Goal: Task Accomplishment & Management: Use online tool/utility

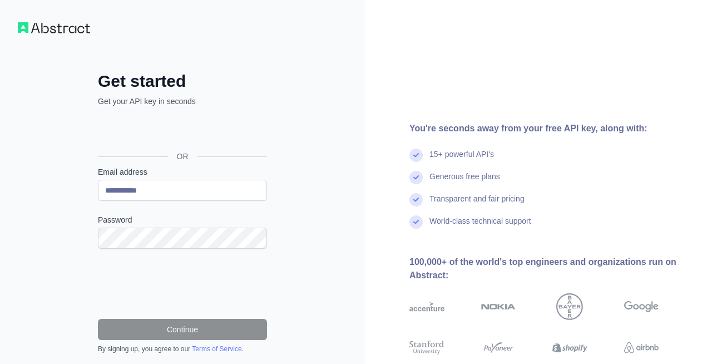
scroll to position [36, 0]
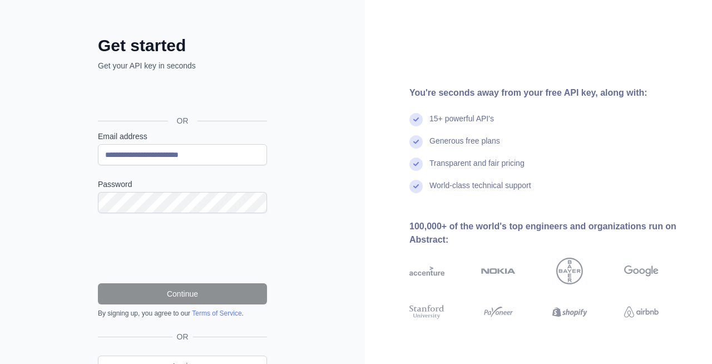
type input "**********"
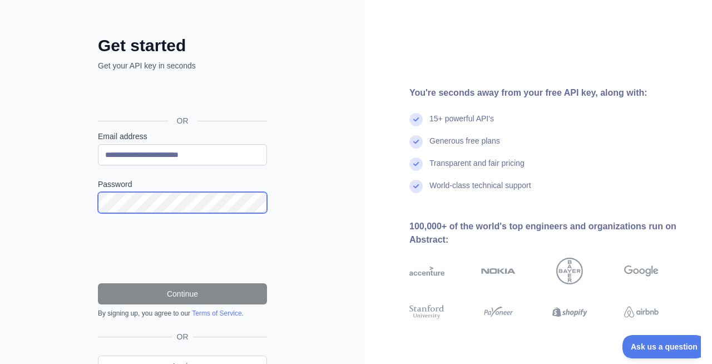
scroll to position [0, 0]
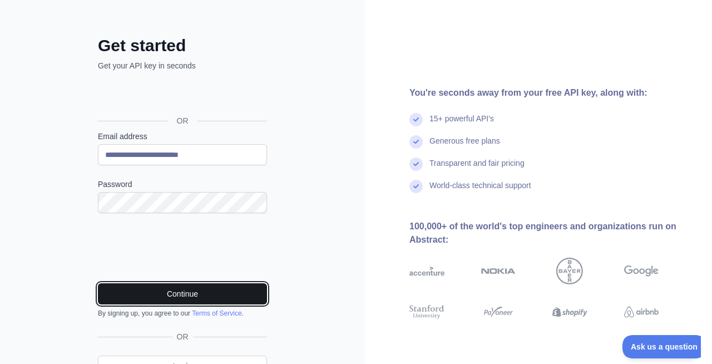
click at [181, 295] on button "Continue" at bounding box center [182, 293] width 169 height 21
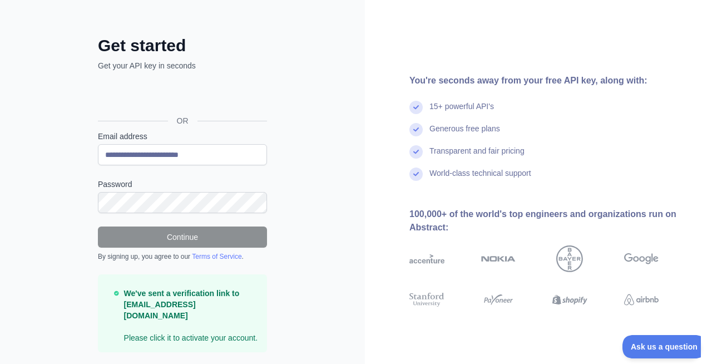
click at [454, 105] on div "15+ powerful API's" at bounding box center [461, 112] width 65 height 22
click at [454, 103] on div "15+ powerful API's" at bounding box center [461, 112] width 65 height 22
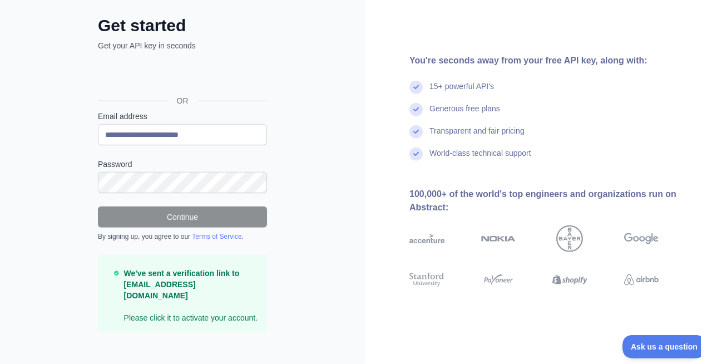
scroll to position [57, 0]
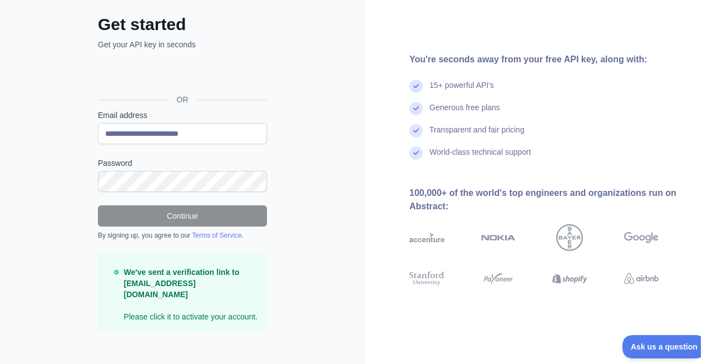
click at [159, 304] on p "We've sent a verification link to [EMAIL_ADDRESS][DOMAIN_NAME] Please click it …" at bounding box center [191, 294] width 134 height 56
click at [158, 304] on p "We've sent a verification link to [EMAIL_ADDRESS][DOMAIN_NAME] Please click it …" at bounding box center [191, 294] width 134 height 56
click at [155, 281] on strong "We've sent a verification link to [EMAIL_ADDRESS][DOMAIN_NAME]" at bounding box center [182, 283] width 116 height 31
click at [140, 278] on strong "We've sent a verification link to [EMAIL_ADDRESS][DOMAIN_NAME]" at bounding box center [182, 283] width 116 height 31
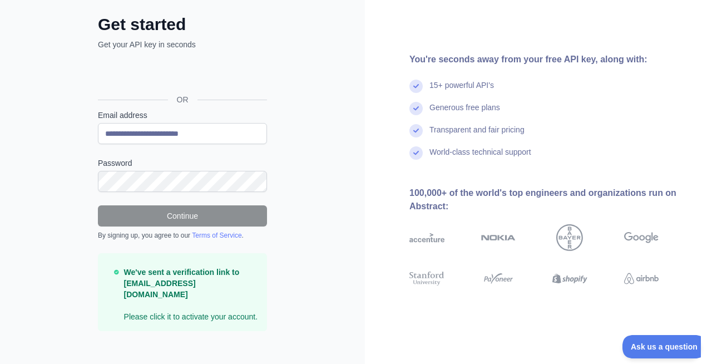
click at [138, 304] on p "We've sent a verification link to [EMAIL_ADDRESS][DOMAIN_NAME] Please click it …" at bounding box center [191, 294] width 134 height 56
click at [158, 304] on p "We've sent a verification link to [EMAIL_ADDRESS][DOMAIN_NAME] Please click it …" at bounding box center [191, 294] width 134 height 56
click at [160, 304] on p "We've sent a verification link to [EMAIL_ADDRESS][DOMAIN_NAME] Please click it …" at bounding box center [191, 294] width 134 height 56
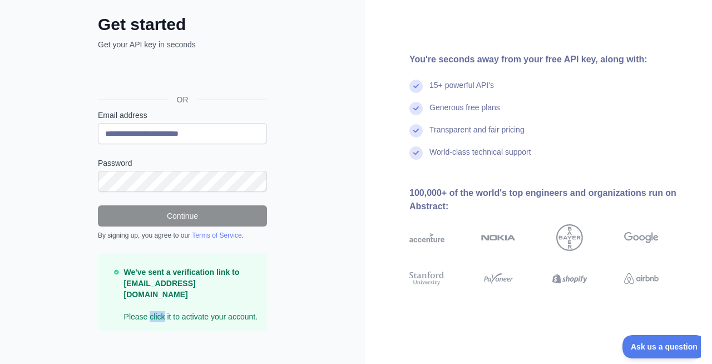
click at [160, 304] on p "We've sent a verification link to [EMAIL_ADDRESS][DOMAIN_NAME] Please click it …" at bounding box center [191, 294] width 134 height 56
click at [229, 309] on p "We've sent a verification link to [EMAIL_ADDRESS][DOMAIN_NAME] Please click it …" at bounding box center [191, 294] width 134 height 56
click at [162, 311] on div "We've sent a verification link to [EMAIL_ADDRESS][DOMAIN_NAME] Please click it …" at bounding box center [182, 292] width 169 height 78
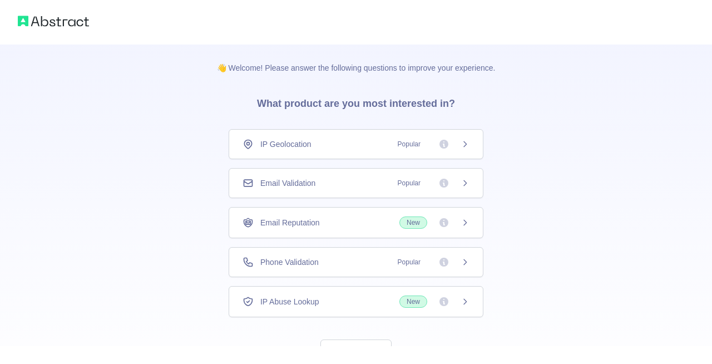
click at [466, 259] on icon at bounding box center [465, 262] width 9 height 9
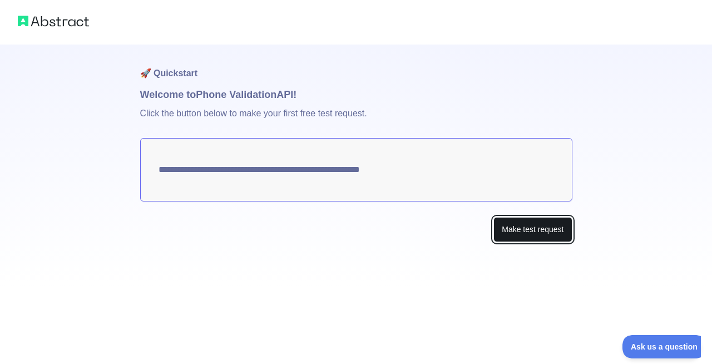
click at [525, 229] on button "Make test request" at bounding box center [532, 229] width 78 height 25
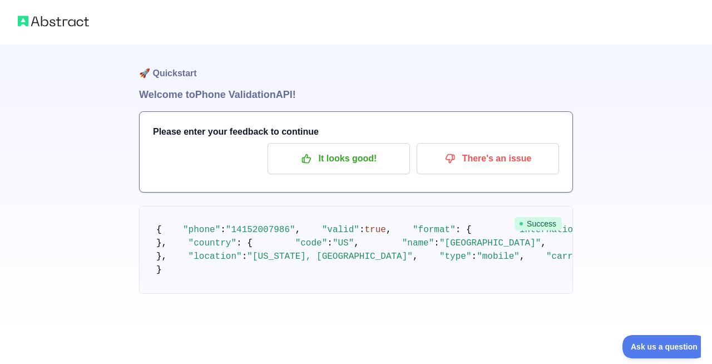
click at [528, 222] on span "Success" at bounding box center [537, 223] width 47 height 13
click at [312, 155] on icon "button" at bounding box center [306, 158] width 11 height 11
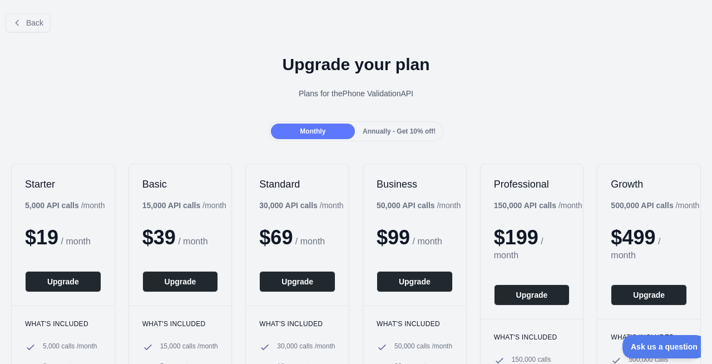
click at [399, 128] on span "Annually - Get 10% off!" at bounding box center [399, 131] width 73 height 8
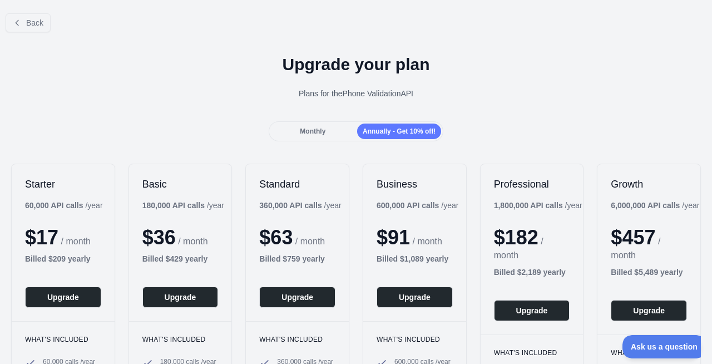
click at [338, 125] on div "Monthly" at bounding box center [313, 131] width 84 height 16
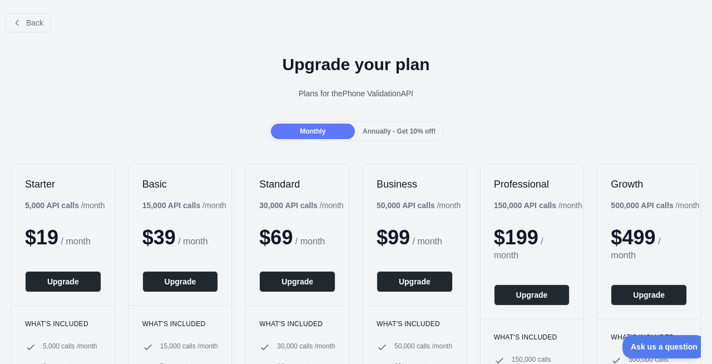
click at [26, 205] on b "5,000 API calls" at bounding box center [52, 205] width 54 height 9
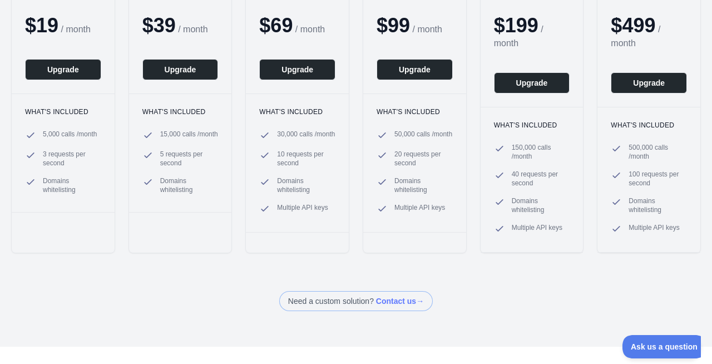
scroll to position [192, 0]
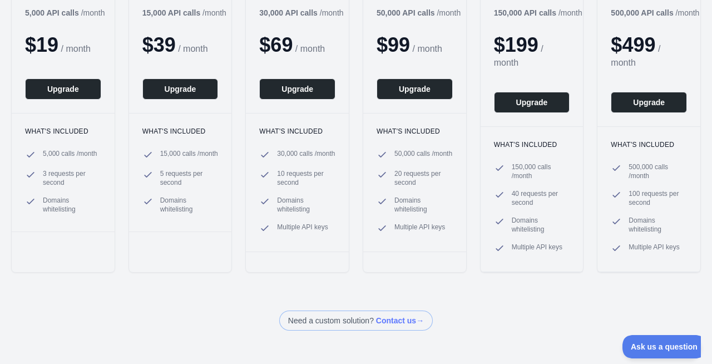
click at [406, 315] on span at bounding box center [356, 320] width 154 height 20
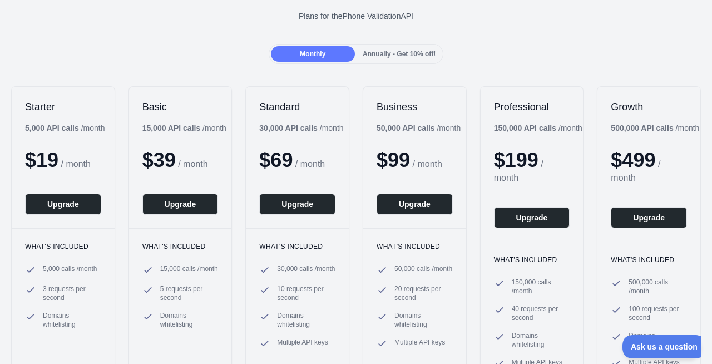
scroll to position [0, 0]
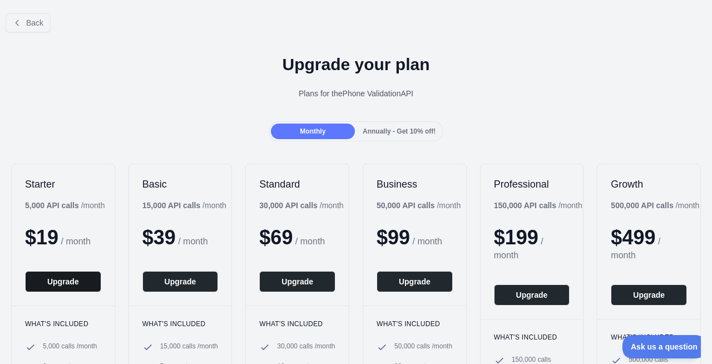
click at [52, 280] on button "Upgrade" at bounding box center [63, 281] width 76 height 21
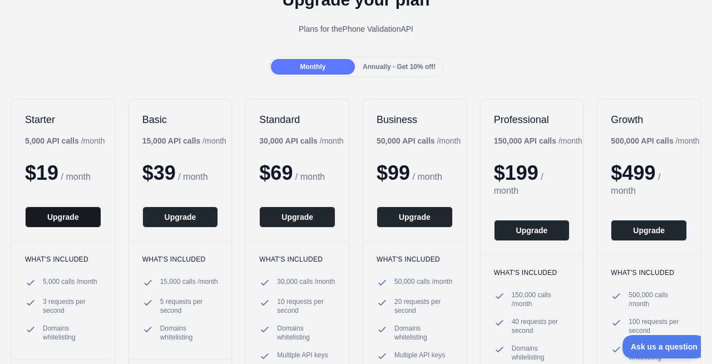
scroll to position [67, 0]
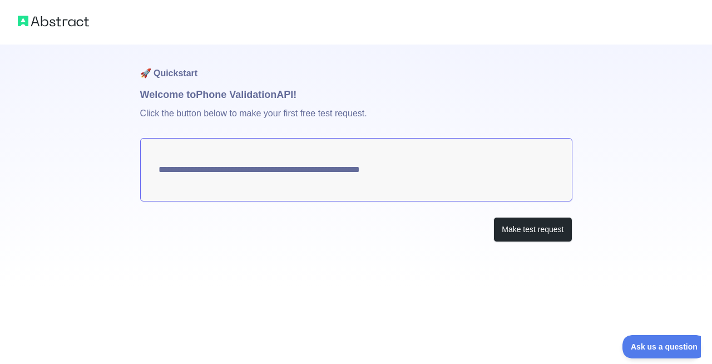
click at [163, 164] on textarea "**********" at bounding box center [356, 169] width 432 height 63
drag, startPoint x: 420, startPoint y: 169, endPoint x: 305, endPoint y: 161, distance: 115.4
click at [305, 161] on textarea "**********" at bounding box center [356, 169] width 432 height 63
click at [253, 47] on h1 "🚀 Quickstart" at bounding box center [356, 65] width 432 height 42
click at [248, 120] on p "Click the button below to make your first free test request." at bounding box center [356, 120] width 432 height 36
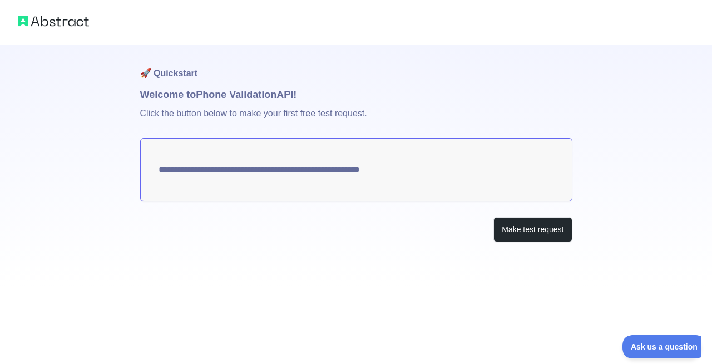
drag, startPoint x: 415, startPoint y: 167, endPoint x: 292, endPoint y: 166, distance: 122.9
click at [292, 166] on textarea "**********" at bounding box center [356, 169] width 432 height 63
click at [535, 217] on button "Make test request" at bounding box center [532, 229] width 78 height 25
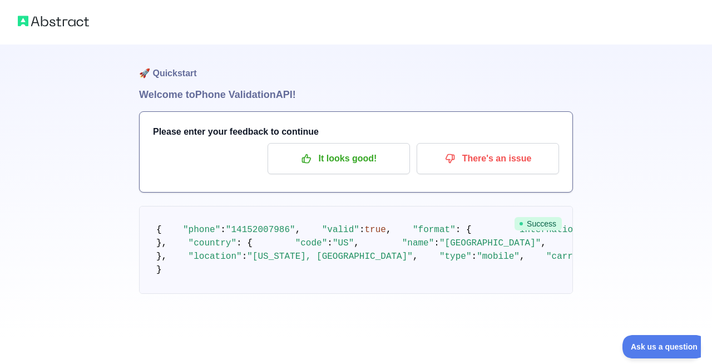
click at [531, 222] on span "Success" at bounding box center [537, 223] width 47 height 13
drag, startPoint x: 159, startPoint y: 93, endPoint x: 90, endPoint y: -2, distance: 117.5
click at [139, 206] on pre "{ "phone" : "14152007986" , "valid" : true , "format" : { "international" : "+1…" at bounding box center [356, 250] width 434 height 88
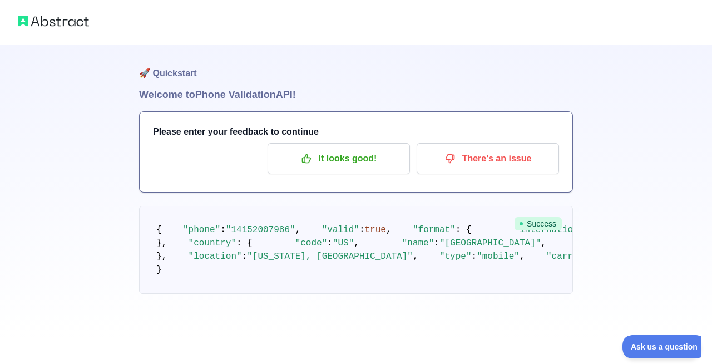
click at [198, 144] on div "It looks good! There's an issue" at bounding box center [356, 158] width 406 height 31
click at [448, 156] on icon "button" at bounding box center [449, 158] width 11 height 11
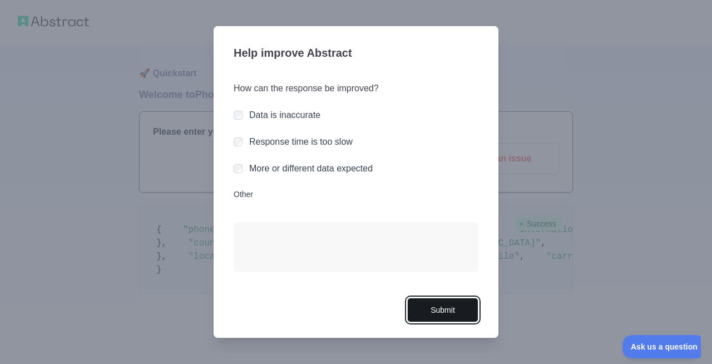
click at [448, 306] on button "Submit" at bounding box center [442, 310] width 71 height 25
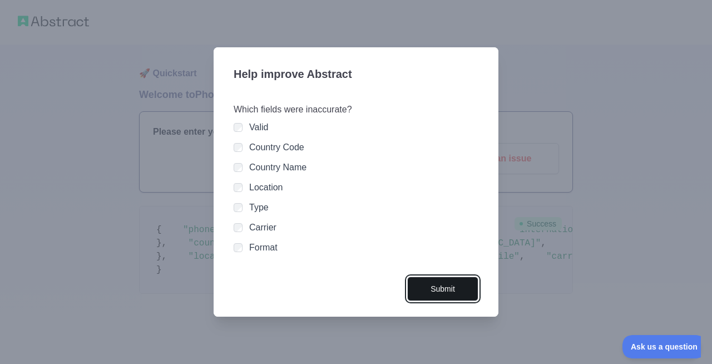
click at [427, 291] on button "Submit" at bounding box center [442, 288] width 71 height 25
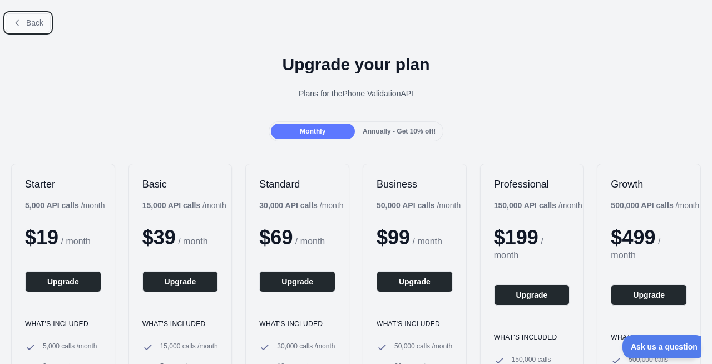
click at [28, 24] on span "Back" at bounding box center [34, 22] width 17 height 9
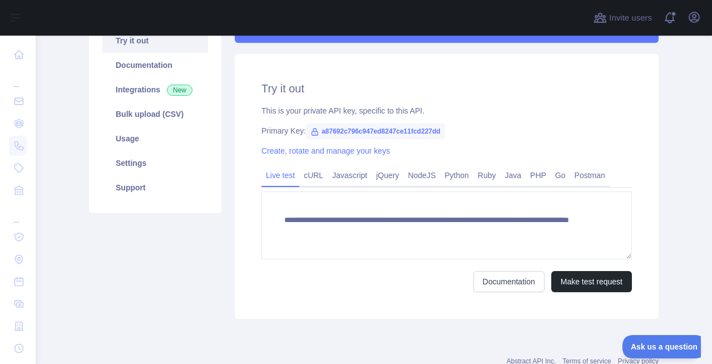
scroll to position [133, 0]
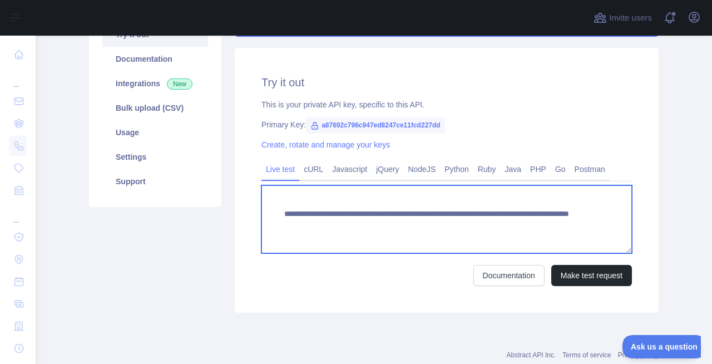
drag, startPoint x: 283, startPoint y: 211, endPoint x: 529, endPoint y: 224, distance: 246.2
click at [529, 224] on textarea "**********" at bounding box center [446, 219] width 370 height 68
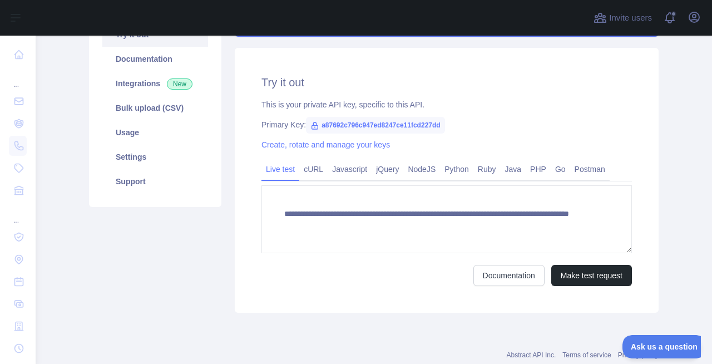
click at [319, 120] on span "a87692c796c947ed8247ce11fcd227dd" at bounding box center [375, 125] width 139 height 17
drag, startPoint x: 313, startPoint y: 120, endPoint x: 436, endPoint y: 122, distance: 123.0
click at [436, 122] on span "a87692c796c947ed8247ce11fcd227dd" at bounding box center [375, 125] width 139 height 17
copy span "a87692c796c947ed8247ce11fcd227dd"
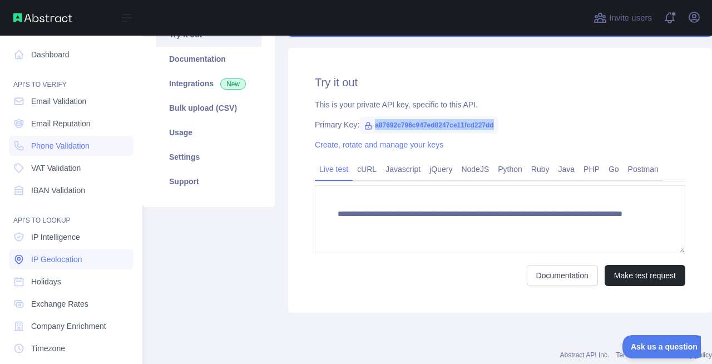
click at [49, 259] on span "IP Geolocation" at bounding box center [56, 259] width 51 height 11
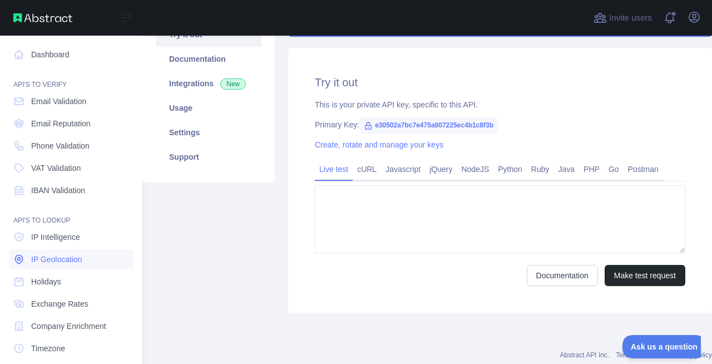
type textarea "**********"
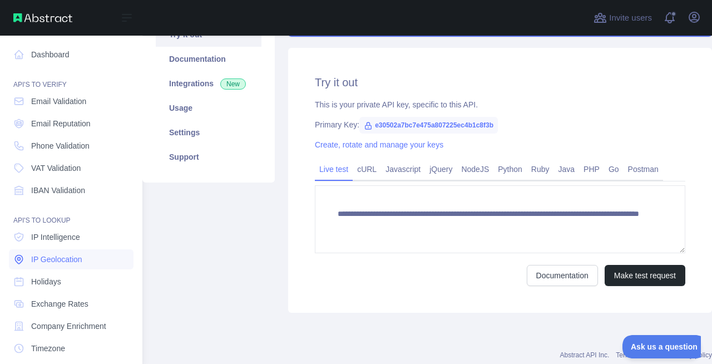
scroll to position [34, 0]
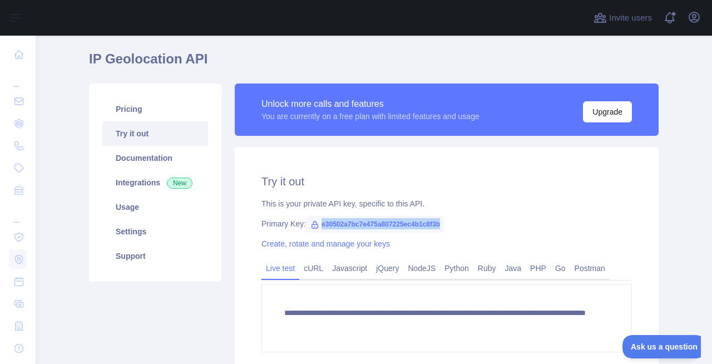
drag, startPoint x: 321, startPoint y: 222, endPoint x: 440, endPoint y: 224, distance: 119.0
click at [440, 224] on span "e30502a7bc7e475a807225ec4b1c8f3b" at bounding box center [375, 224] width 138 height 17
copy span "e30502a7bc7e475a807225ec4b1c8f3b"
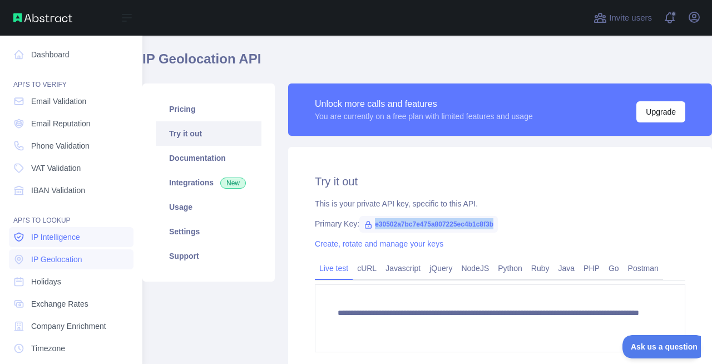
scroll to position [67, 0]
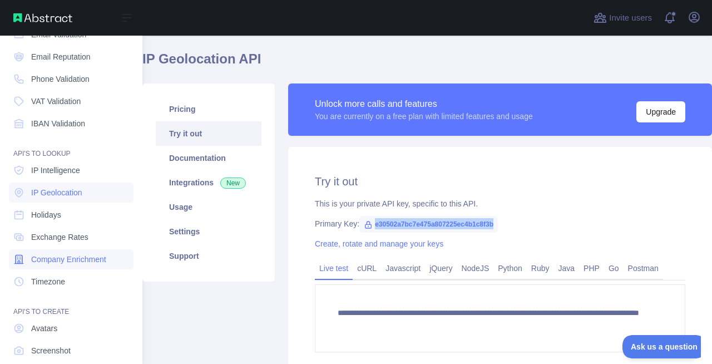
click at [59, 261] on span "Company Enrichment" at bounding box center [68, 259] width 75 height 11
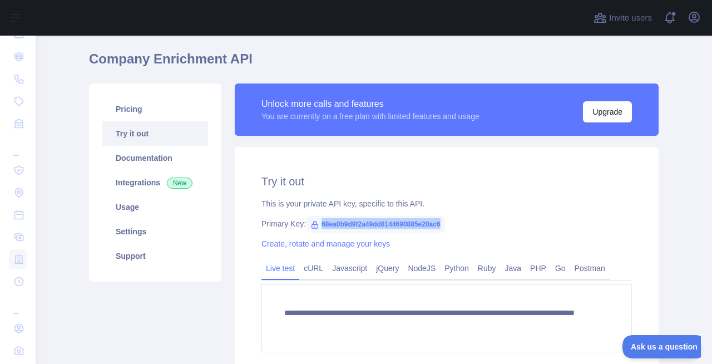
drag, startPoint x: 316, startPoint y: 219, endPoint x: 443, endPoint y: 220, distance: 126.8
click at [443, 220] on span "68ea0b9d9f2a49dd8144690885e20ac6" at bounding box center [375, 224] width 139 height 17
copy span "68ea0b9d9f2a49dd8144690885e20ac6"
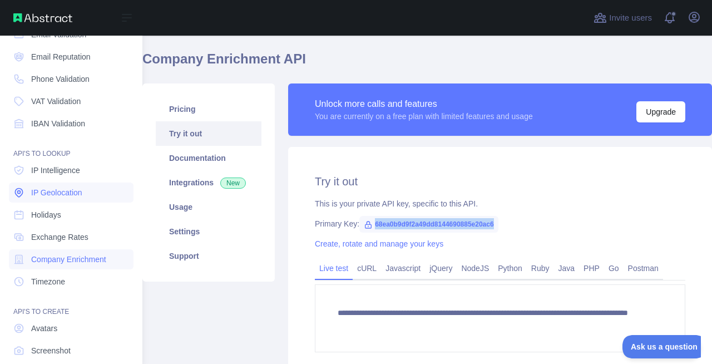
click at [50, 196] on span "IP Geolocation" at bounding box center [56, 192] width 51 height 11
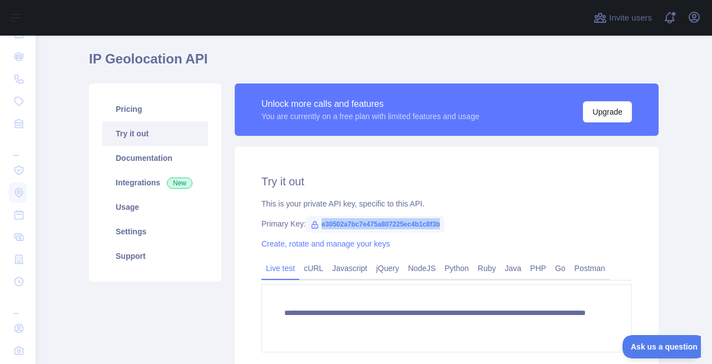
drag, startPoint x: 320, startPoint y: 219, endPoint x: 441, endPoint y: 220, distance: 121.3
click at [441, 220] on span "e30502a7bc7e475a807225ec4b1c8f3b" at bounding box center [375, 224] width 138 height 17
copy span "e30502a7bc7e475a807225ec4b1c8f3b"
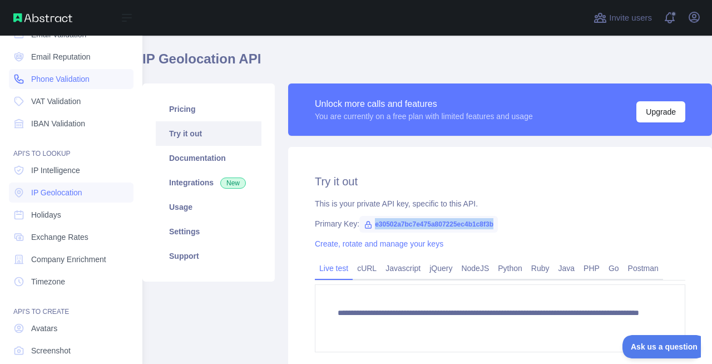
click at [52, 81] on span "Phone Validation" at bounding box center [60, 78] width 58 height 11
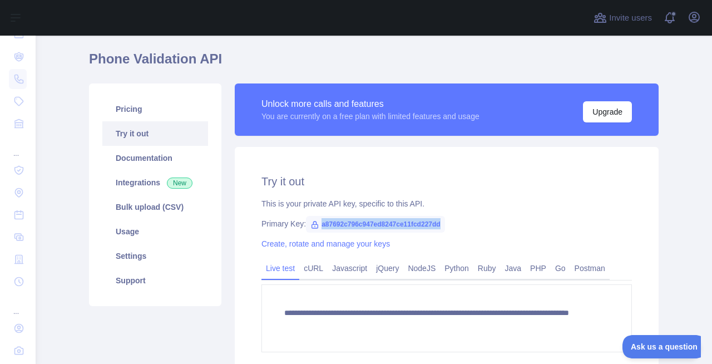
drag, startPoint x: 318, startPoint y: 222, endPoint x: 438, endPoint y: 222, distance: 120.7
click at [438, 222] on span "a87692c796c947ed8247ce11fcd227dd" at bounding box center [375, 224] width 139 height 17
copy span "a87692c796c947ed8247ce11fcd227dd"
